Goal: Task Accomplishment & Management: Manage account settings

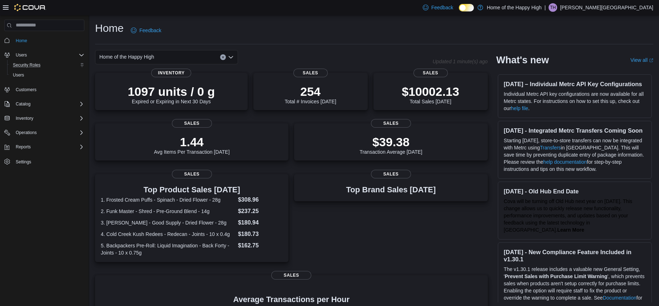
click at [46, 64] on div "Security Roles" at bounding box center [47, 65] width 74 height 9
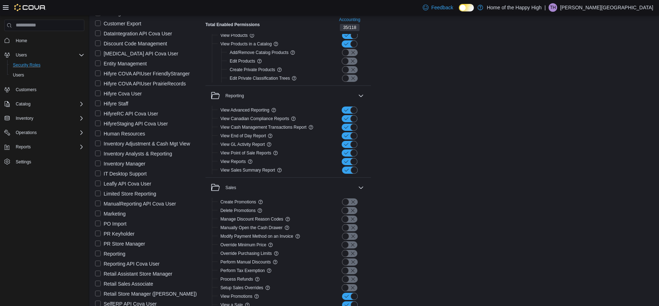
scroll to position [1186, 0]
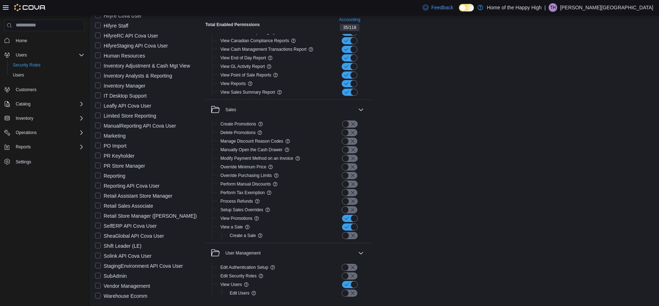
click at [100, 245] on label "Shift Leader (LE)" at bounding box center [118, 246] width 46 height 9
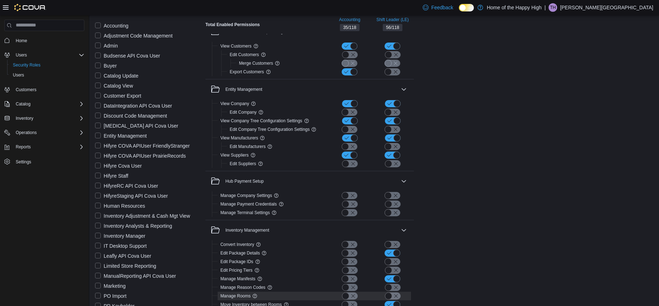
scroll to position [250, 0]
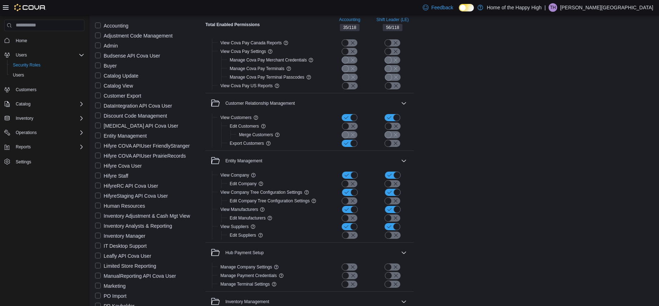
click at [99, 26] on label "Accounting" at bounding box center [111, 25] width 33 height 9
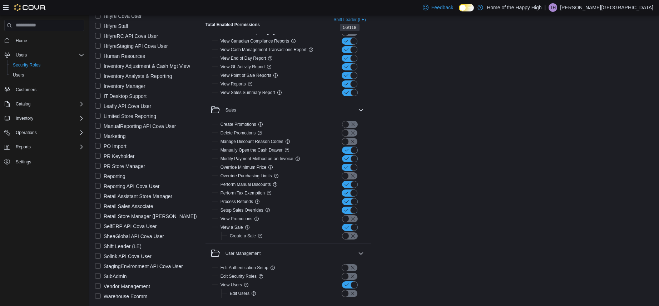
scroll to position [1186, 0]
click at [97, 215] on label "Retail Store Manager ([PERSON_NAME])" at bounding box center [146, 216] width 102 height 9
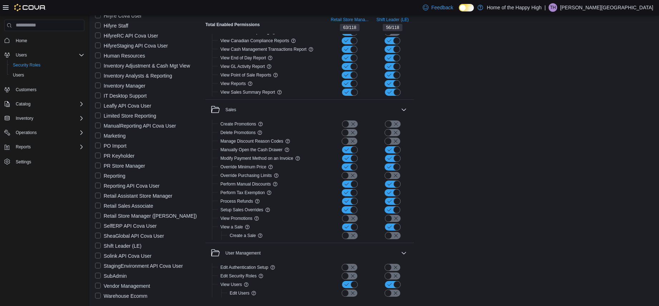
click at [100, 205] on label "Retail Sales Associate" at bounding box center [124, 206] width 58 height 9
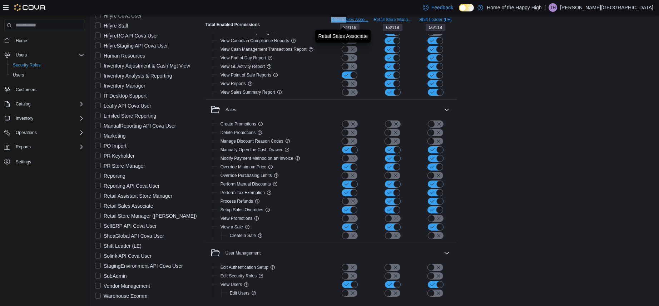
drag, startPoint x: 321, startPoint y: 18, endPoint x: 340, endPoint y: 18, distance: 19.3
click at [340, 18] on div "Retail Sales Asso... 24 / 118 Retail Store Mana... 63 / 118 Shift Leader (LE) 5…" at bounding box center [363, 24] width 189 height 19
click at [339, 20] on span "Retail Sales Asso..." at bounding box center [350, 20] width 37 height 6
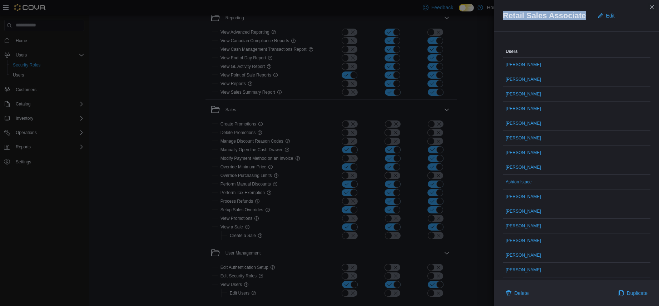
drag, startPoint x: 584, startPoint y: 16, endPoint x: 503, endPoint y: 16, distance: 80.5
click at [503, 16] on h2 "Retail Sales Associate" at bounding box center [544, 15] width 83 height 9
copy h2 "Retail Sales Associate"
click at [652, 7] on button "Close this dialog" at bounding box center [652, 7] width 9 height 9
